Goal: Task Accomplishment & Management: Manage account settings

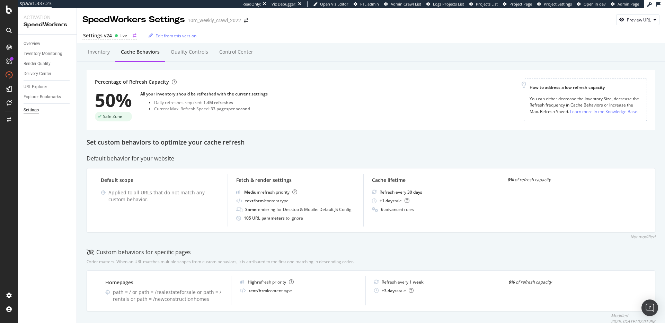
click at [113, 34] on div "Settings v24 Live" at bounding box center [109, 35] width 55 height 7
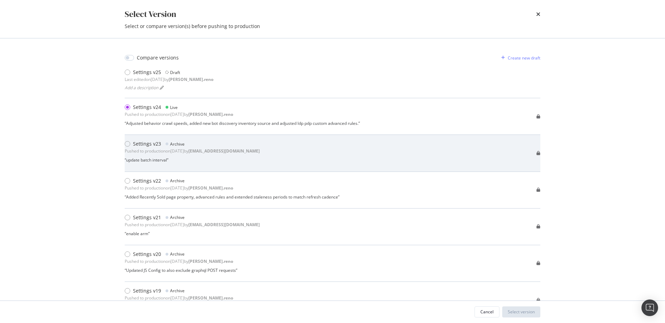
click at [197, 151] on div "Pushed to production on [DATE] by [EMAIL_ADDRESS][DOMAIN_NAME]" at bounding box center [192, 151] width 135 height 6
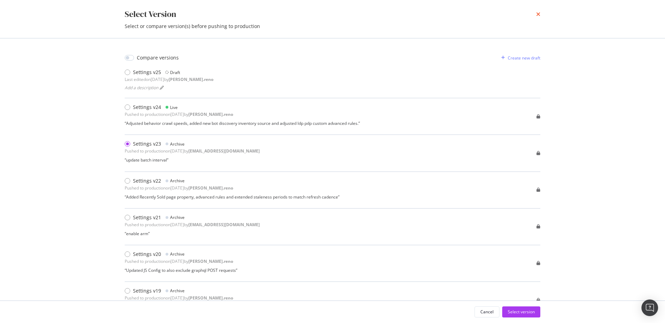
click at [538, 13] on icon "times" at bounding box center [538, 14] width 4 height 6
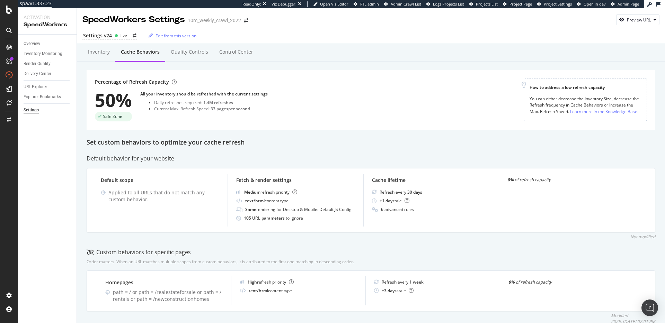
drag, startPoint x: 489, startPoint y: 56, endPoint x: 498, endPoint y: 50, distance: 10.4
click at [490, 55] on div "Inventory Cache behaviors Quality Controls Control Center" at bounding box center [371, 52] width 588 height 19
click at [310, 64] on div "Inventory Cache behaviors Quality Controls Control Center" at bounding box center [371, 59] width 568 height 22
click at [93, 52] on div "Inventory" at bounding box center [99, 51] width 22 height 7
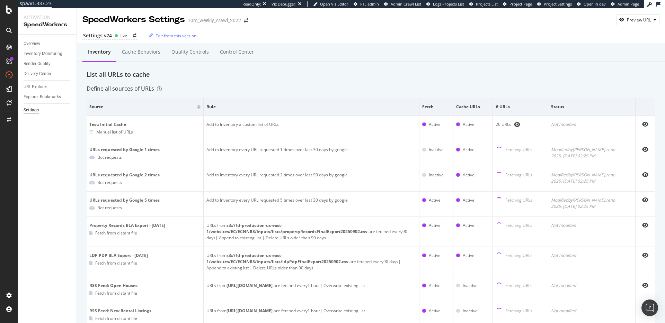
click at [189, 73] on div "List all URLs to cache" at bounding box center [371, 74] width 568 height 9
click at [115, 34] on icon at bounding box center [116, 35] width 3 height 3
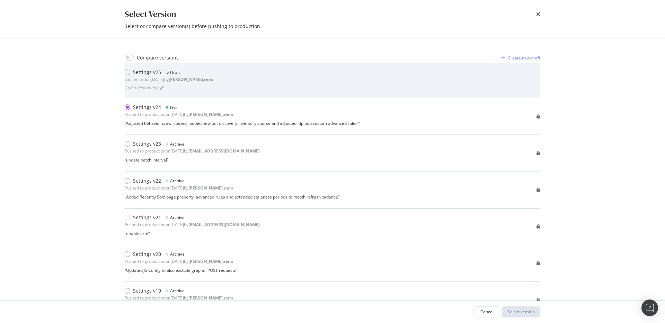
click at [276, 75] on div "Settings v25 Draft Last edited on 2025 Sep 11th by dan.reno Add a description" at bounding box center [332, 81] width 415 height 24
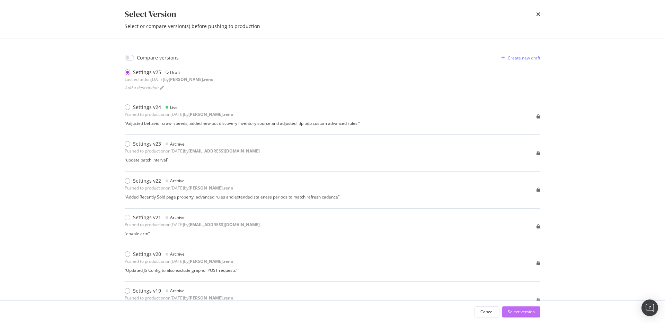
click at [522, 313] on div "Select version" at bounding box center [521, 312] width 27 height 6
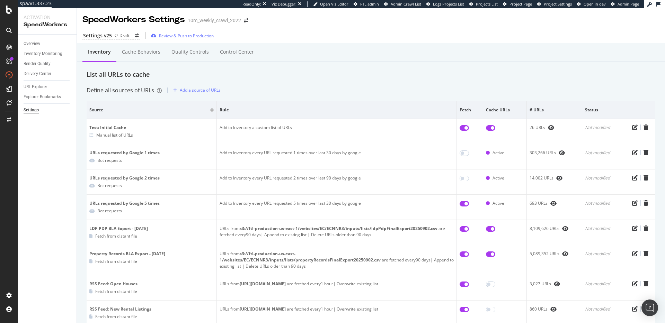
click at [167, 36] on div "Review & Push to Production" at bounding box center [186, 36] width 55 height 6
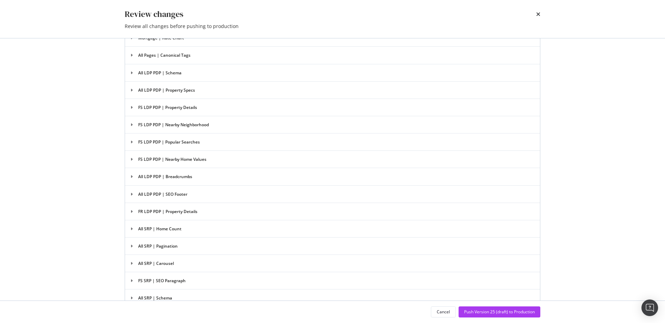
scroll to position [1284, 0]
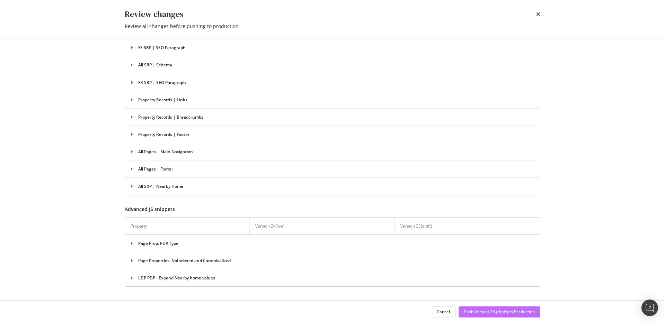
click at [481, 312] on div "Push Version 25 (draft) to Production" at bounding box center [499, 312] width 71 height 6
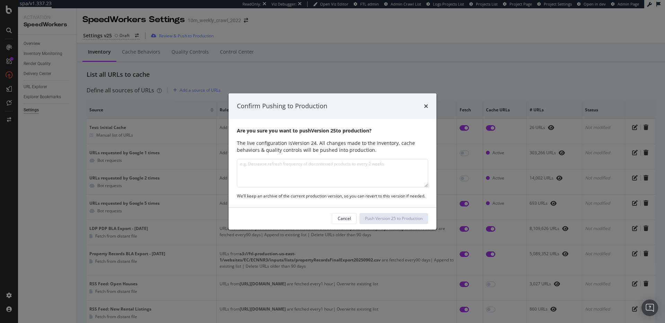
click at [321, 174] on textarea "modal" at bounding box center [332, 173] width 191 height 28
click at [364, 166] on textarea "Changed all behaviors back to the default / user max speed" at bounding box center [332, 173] width 191 height 28
type textarea "Changed all behaviors back to the default / user max speed"
click at [400, 218] on div "Push Version 25 to Production" at bounding box center [393, 219] width 57 height 6
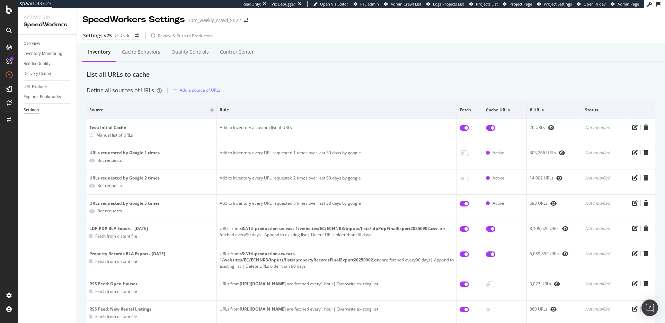
click at [330, 79] on div "List all URLs to cache" at bounding box center [371, 74] width 568 height 9
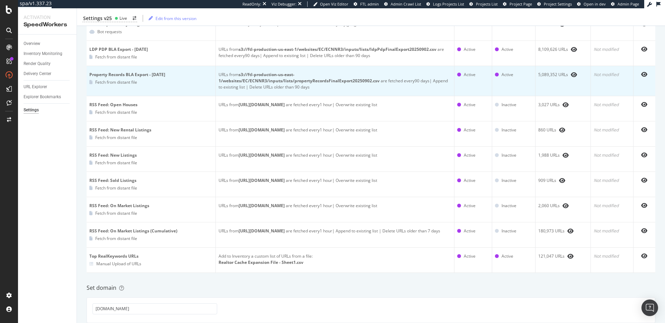
scroll to position [0, 0]
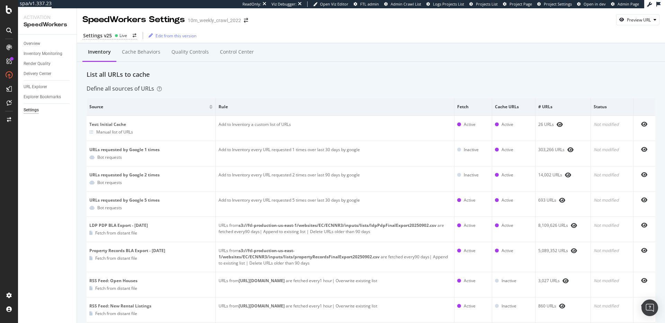
click at [208, 70] on div "Inventory Cache behaviors Quality Controls Control Center" at bounding box center [371, 59] width 568 height 22
